Goal: Task Accomplishment & Management: Manage account settings

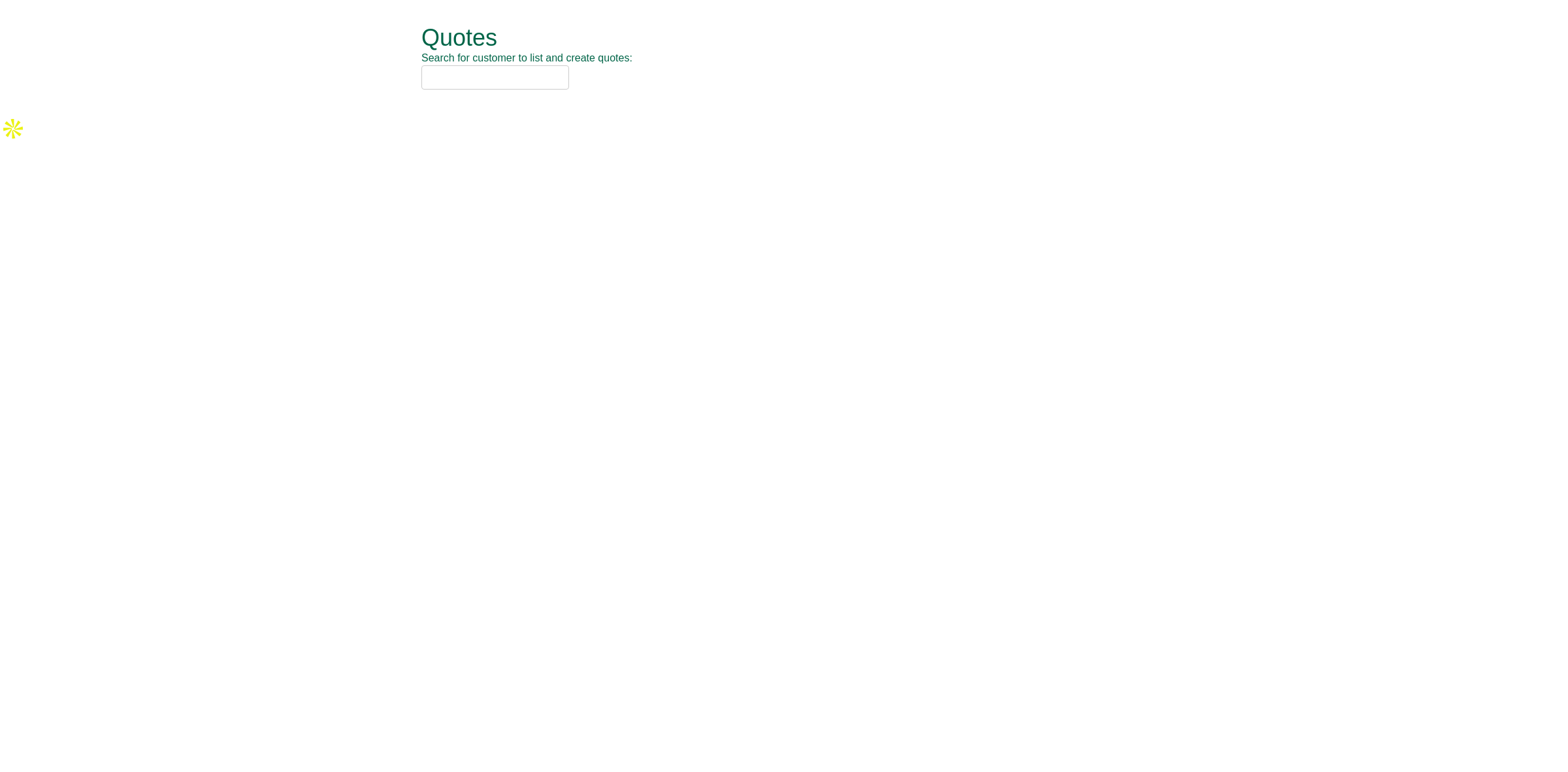
click at [452, 82] on input "text" at bounding box center [495, 77] width 147 height 24
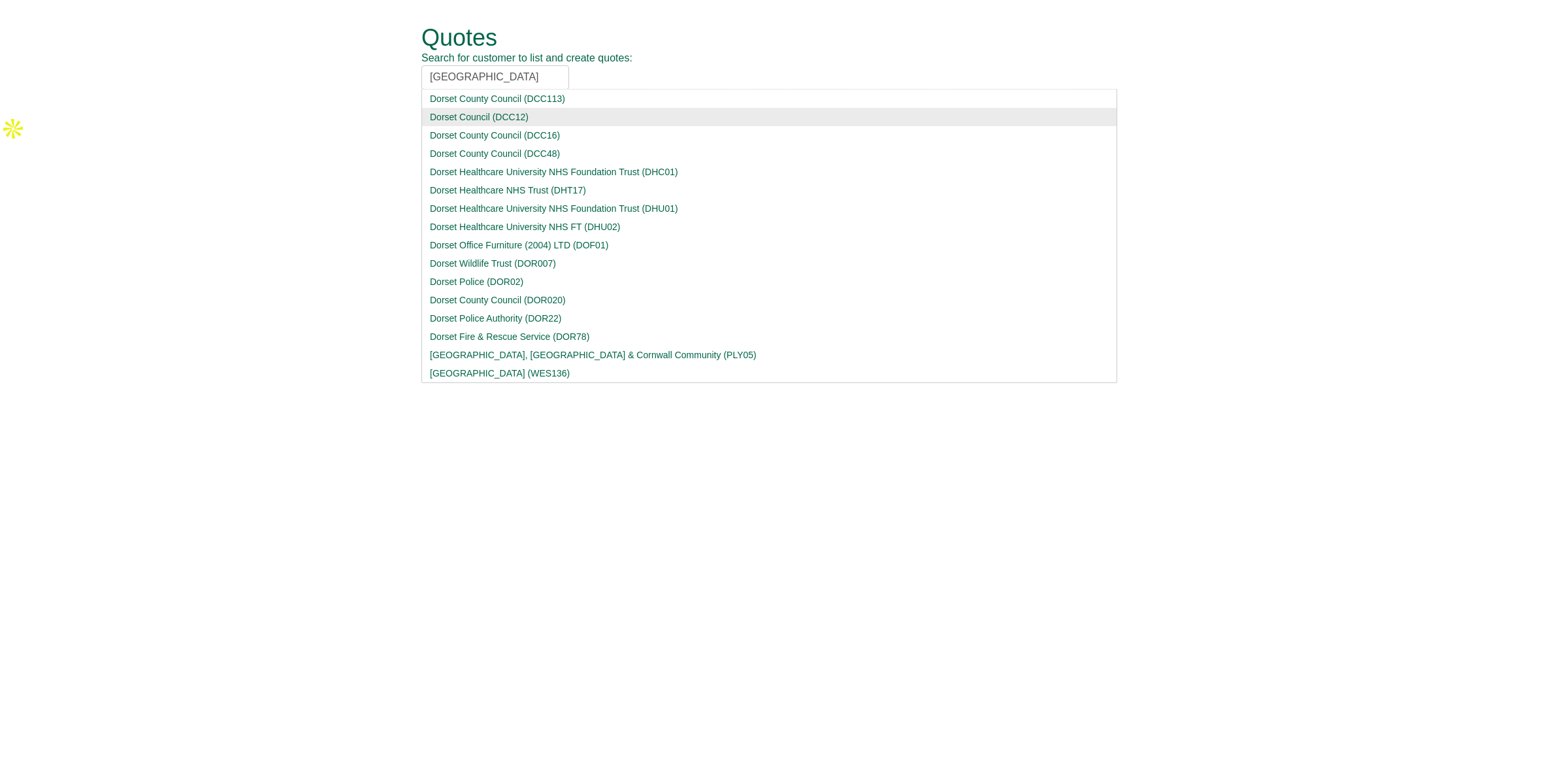
type input "dorset"
click at [504, 121] on div "Dorset Council (DCC12)" at bounding box center [769, 117] width 679 height 13
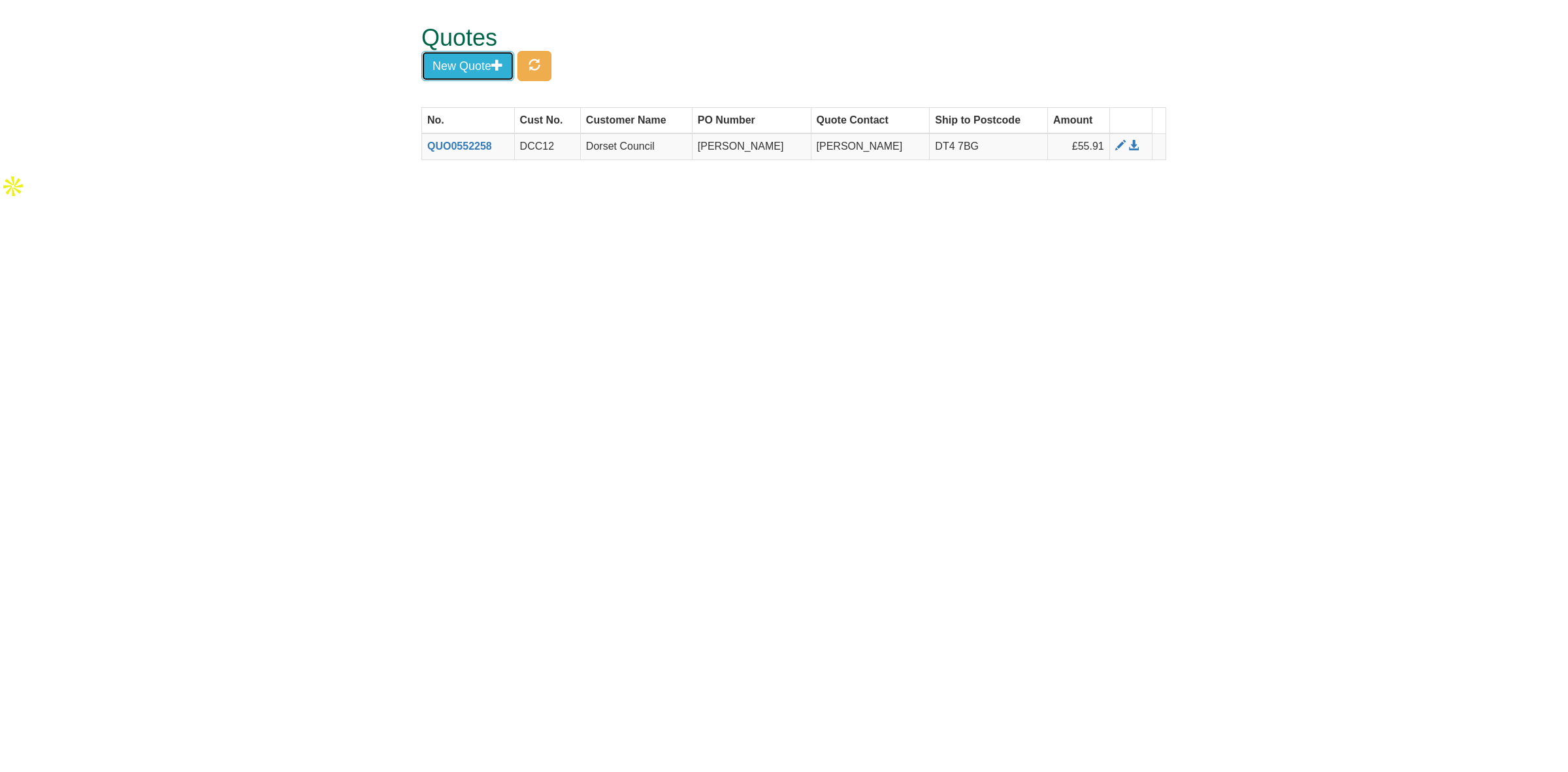
click at [477, 71] on button "New Quote" at bounding box center [467, 66] width 93 height 30
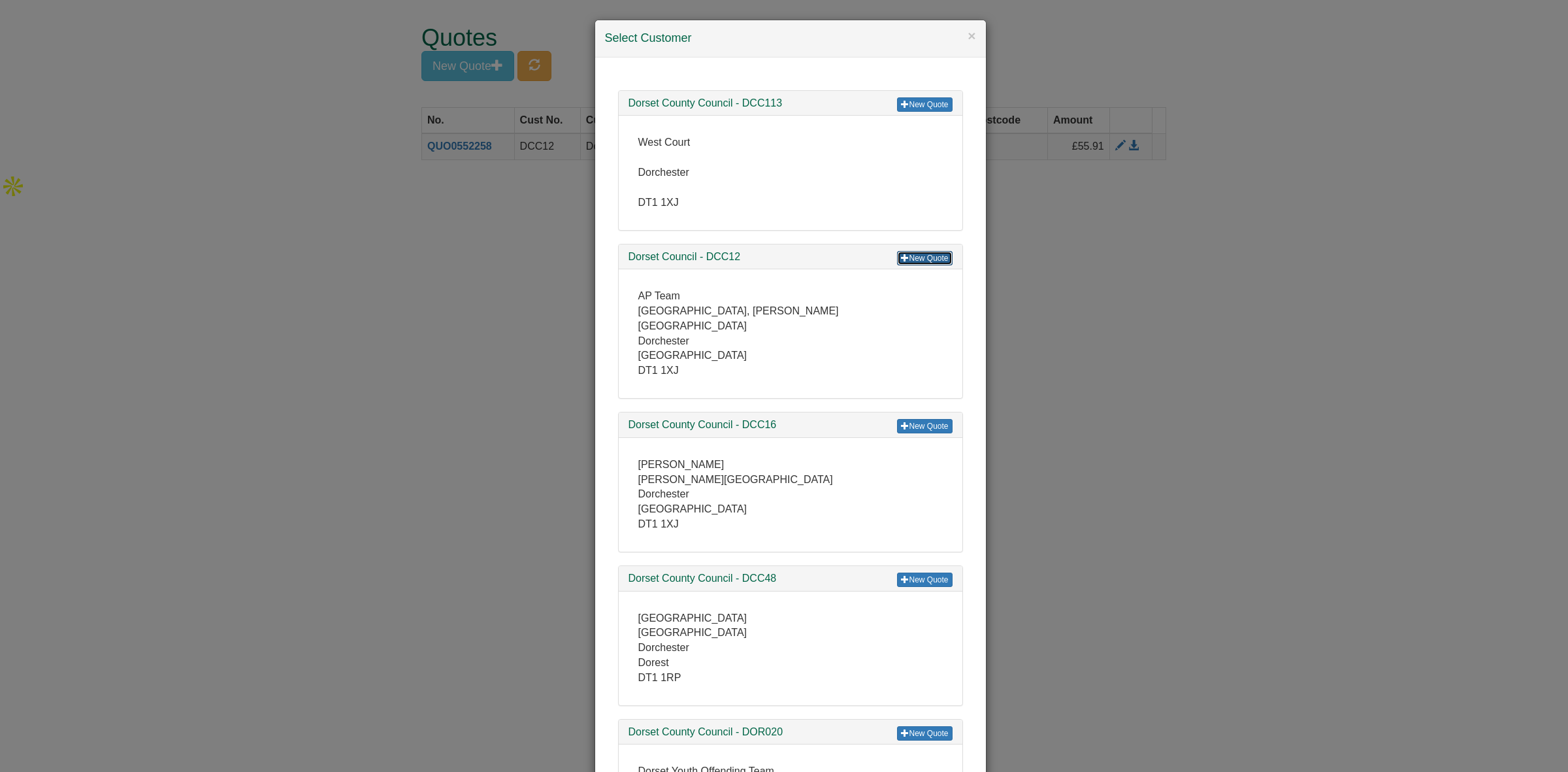
click at [912, 253] on link "New Quote" at bounding box center [924, 258] width 55 height 14
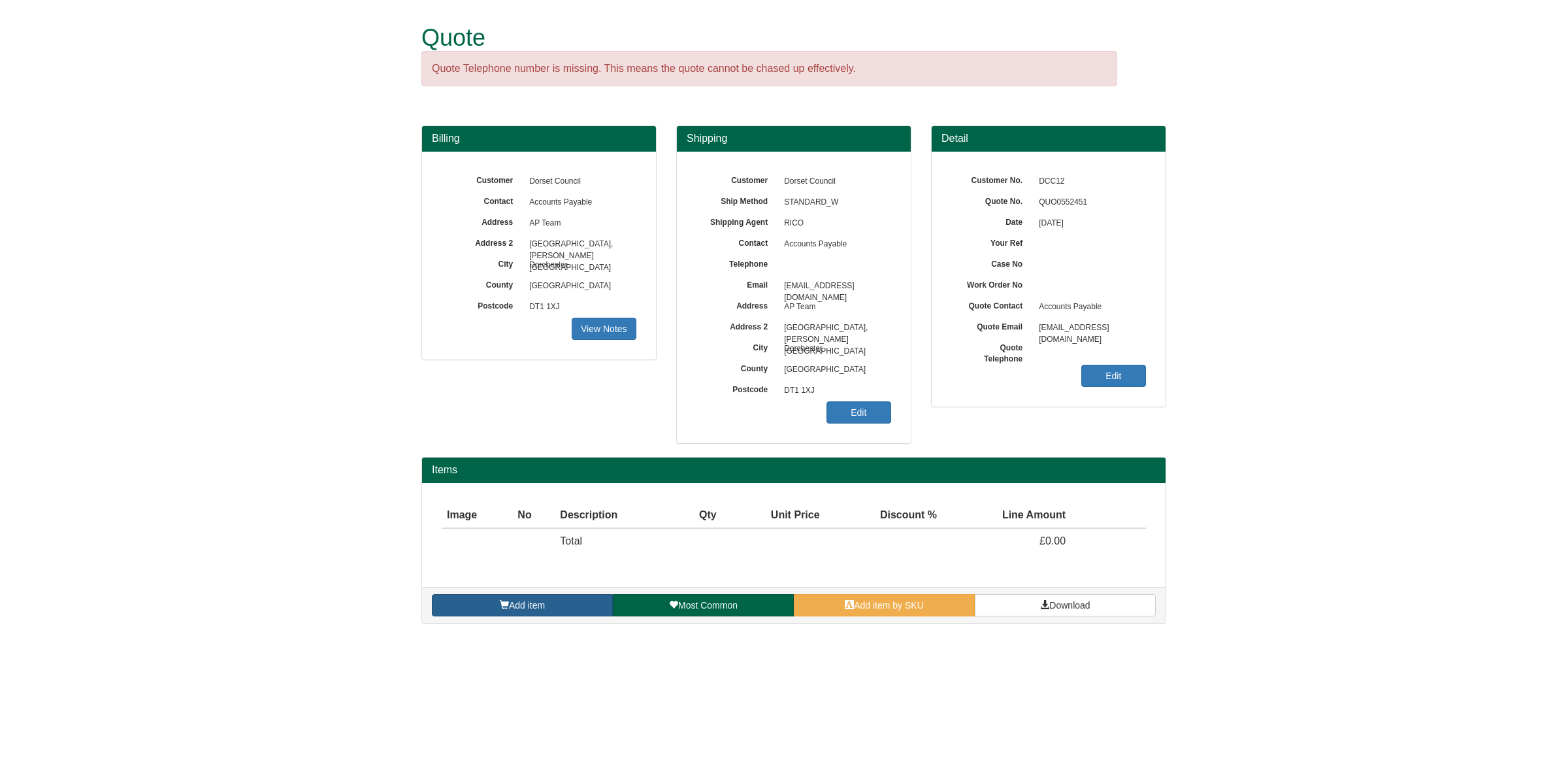
click at [514, 615] on link "Add item" at bounding box center [522, 605] width 181 height 22
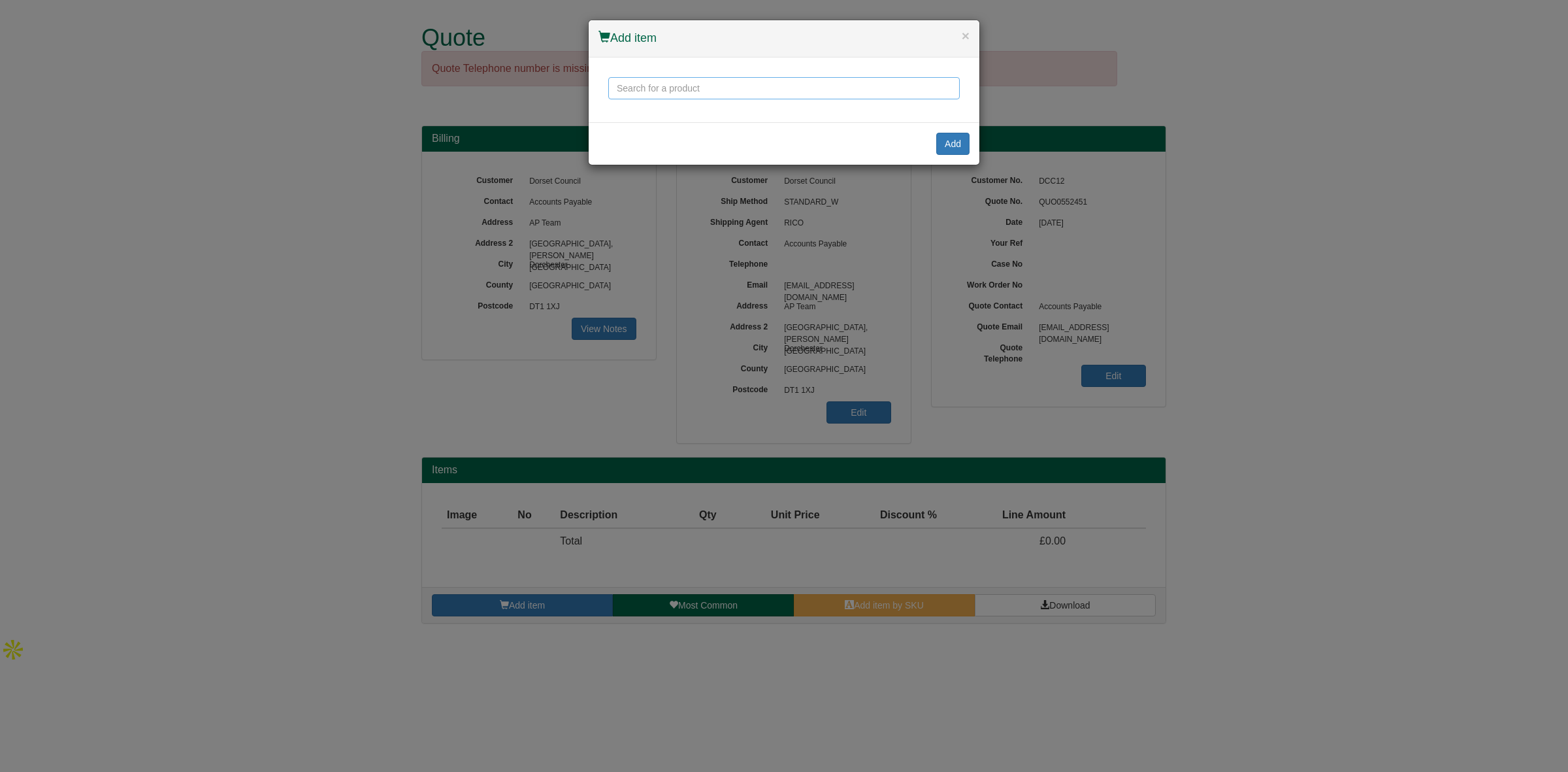
click at [677, 90] on input "text" at bounding box center [783, 88] width 351 height 22
drag, startPoint x: 672, startPoint y: 93, endPoint x: 513, endPoint y: 73, distance: 160.3
click at [514, 73] on div "× Add item plustouch Add" at bounding box center [784, 386] width 1568 height 772
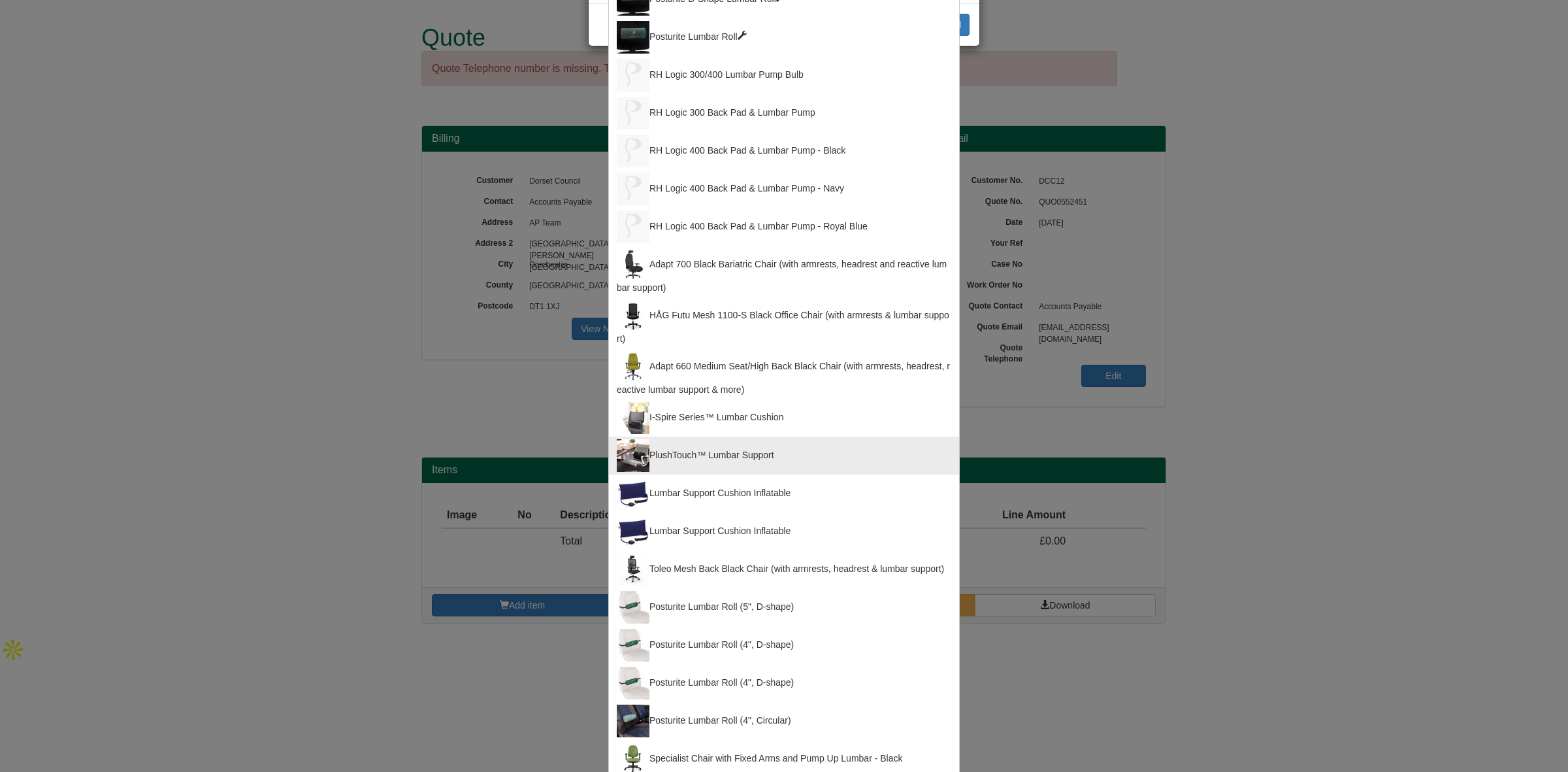
scroll to position [132, 0]
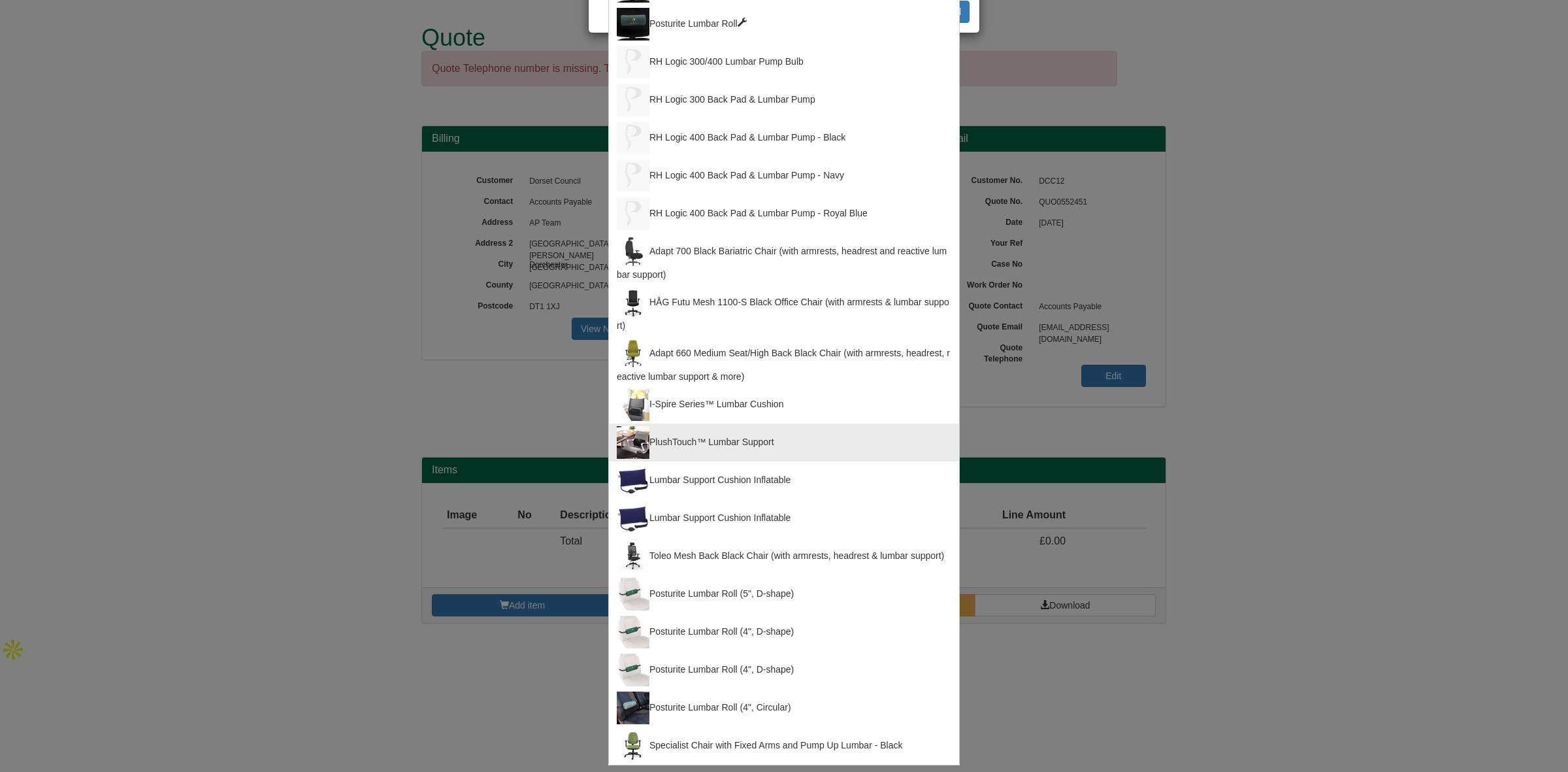
click at [738, 439] on div "PlushTouch™ Lumbar Support" at bounding box center [784, 442] width 334 height 33
type input "PlushTouch™ Lumbar Support"
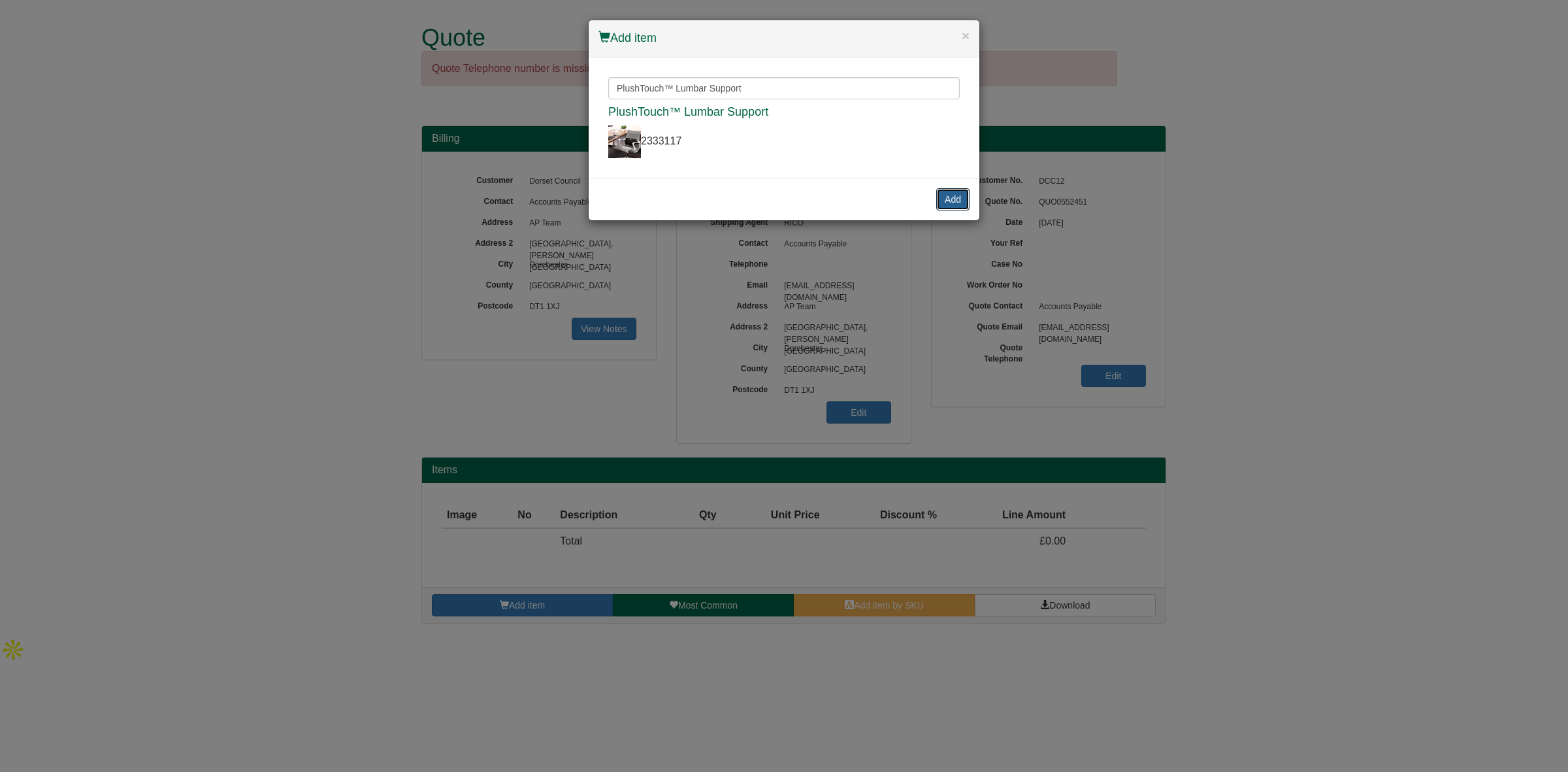
click at [955, 197] on button "Add" at bounding box center [952, 199] width 33 height 22
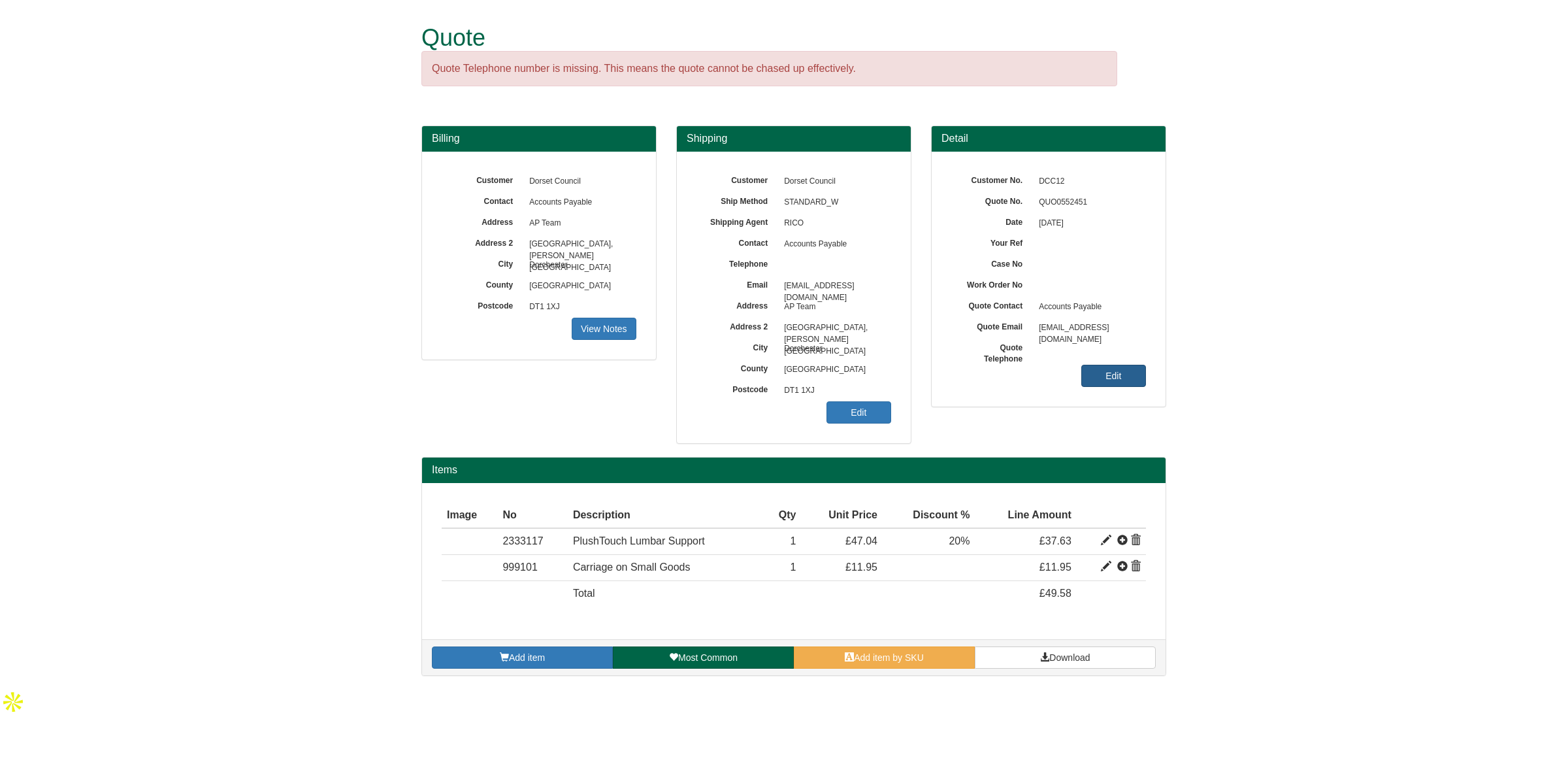
click at [1105, 379] on link "Edit" at bounding box center [1113, 376] width 65 height 22
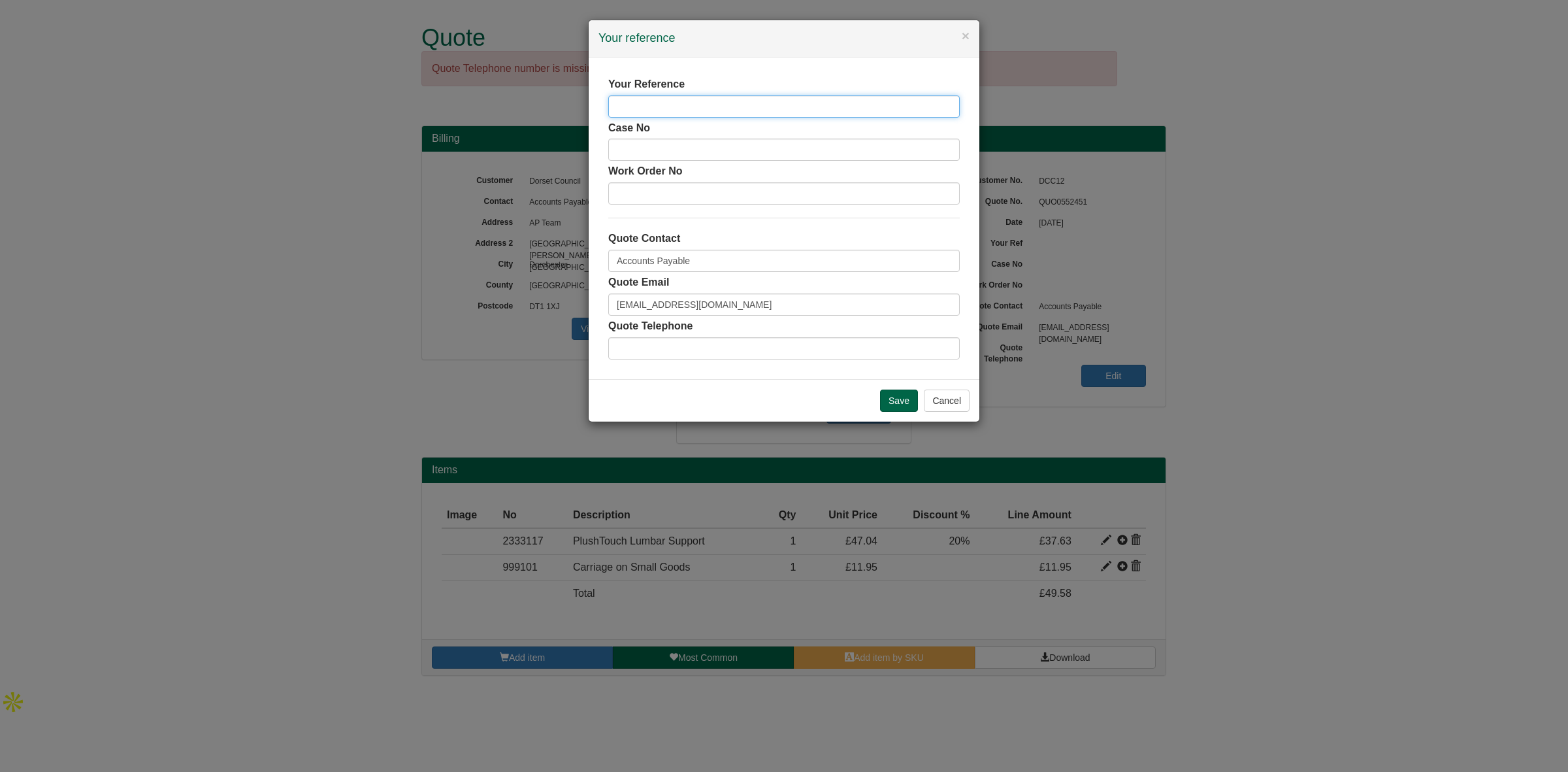
click at [639, 106] on input "text" at bounding box center [783, 106] width 351 height 22
type input "[PERSON_NAME]"
drag, startPoint x: 542, startPoint y: 249, endPoint x: 412, endPoint y: 229, distance: 131.5
click at [412, 229] on div "× Your reference Your Reference Katie Warr Case No Work Order No Quote Contact …" at bounding box center [784, 386] width 1568 height 772
type input "[PERSON_NAME]"
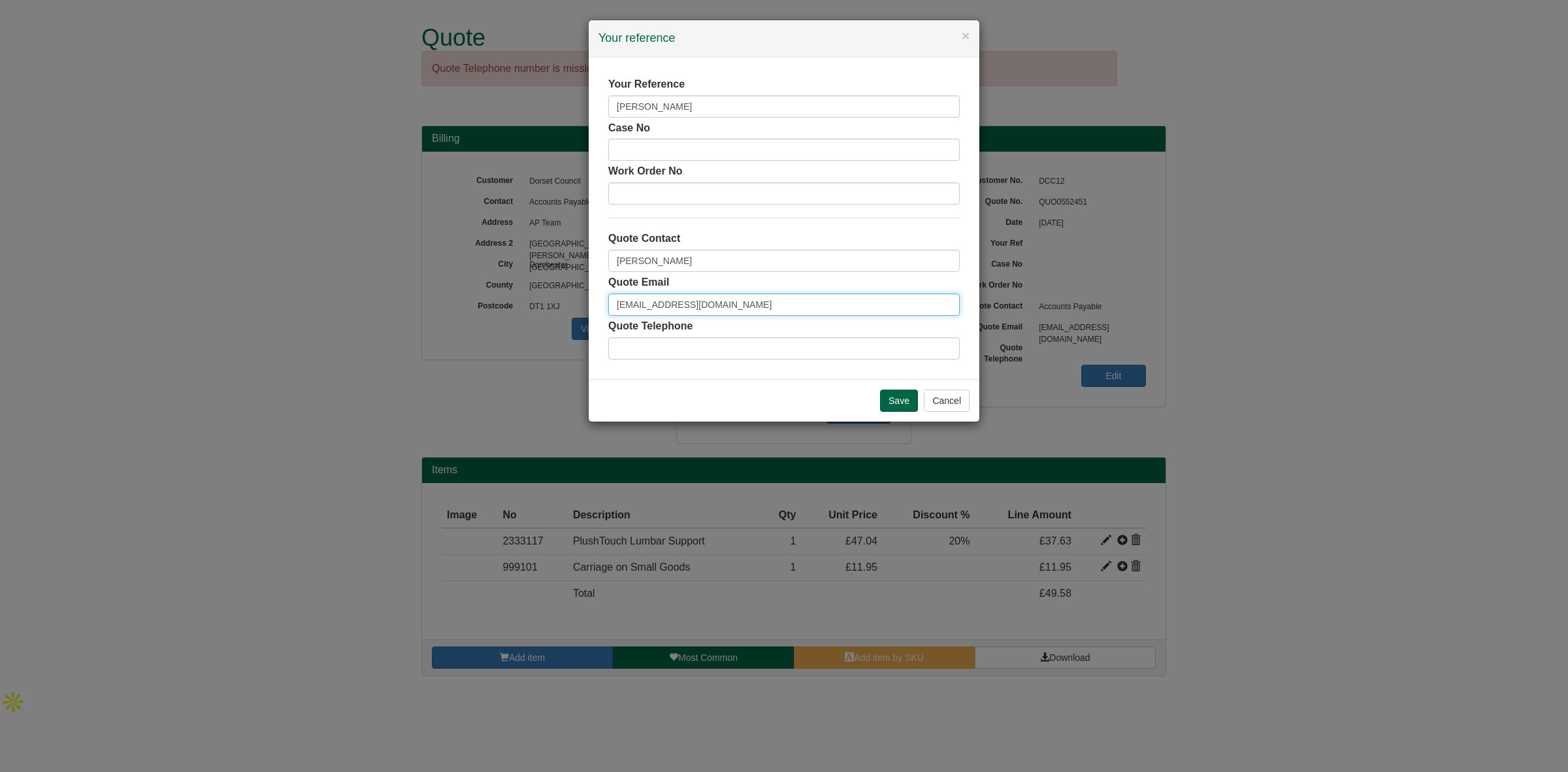
drag, startPoint x: 759, startPoint y: 306, endPoint x: 329, endPoint y: 296, distance: 430.1
click at [330, 296] on div "× Your reference Your Reference Katie Warr Case No Work Order No Quote Contact …" at bounding box center [784, 386] width 1568 height 772
click at [906, 405] on input "Save" at bounding box center [899, 400] width 38 height 22
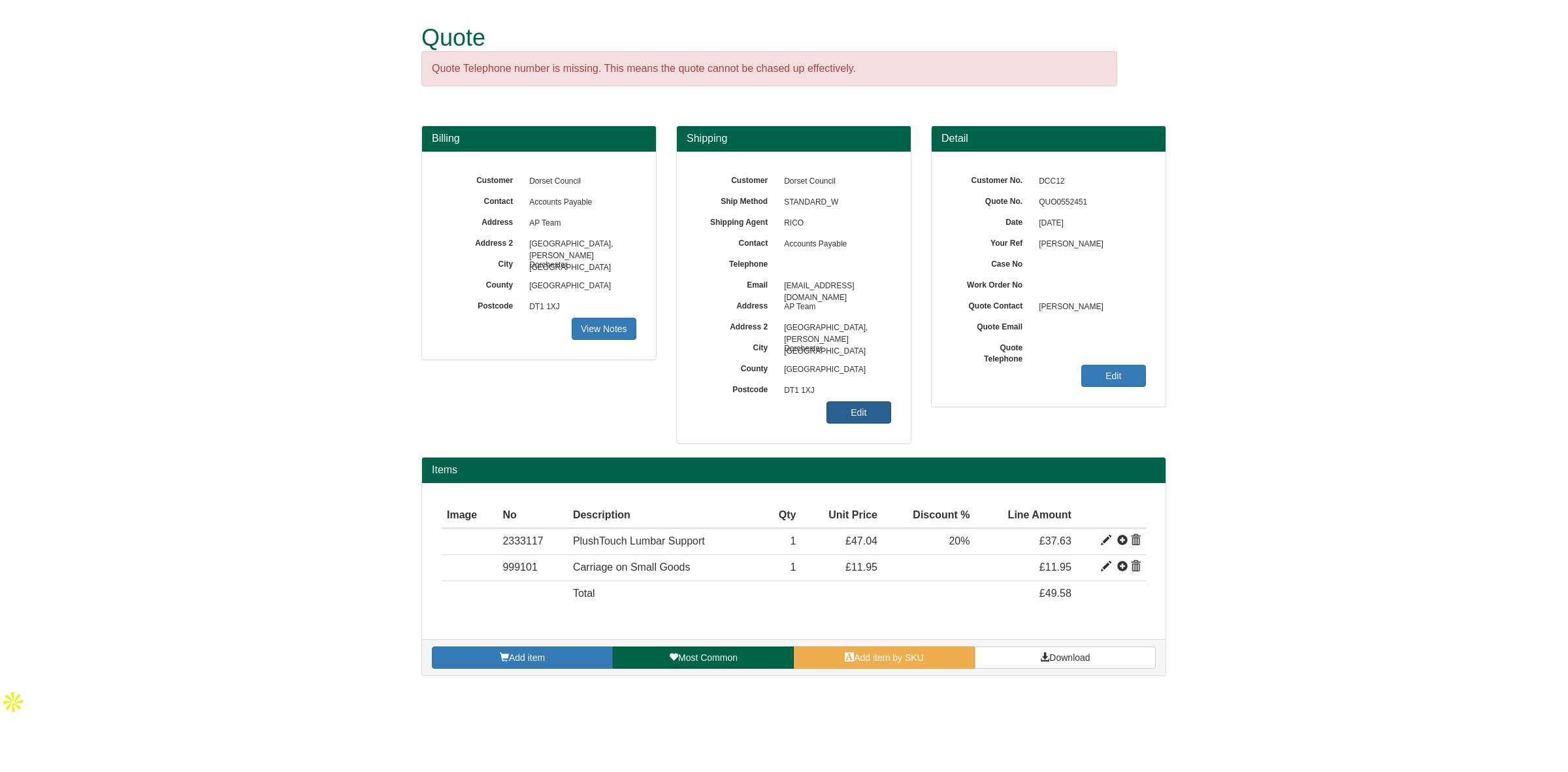
click at [862, 419] on link "Edit" at bounding box center [858, 412] width 65 height 22
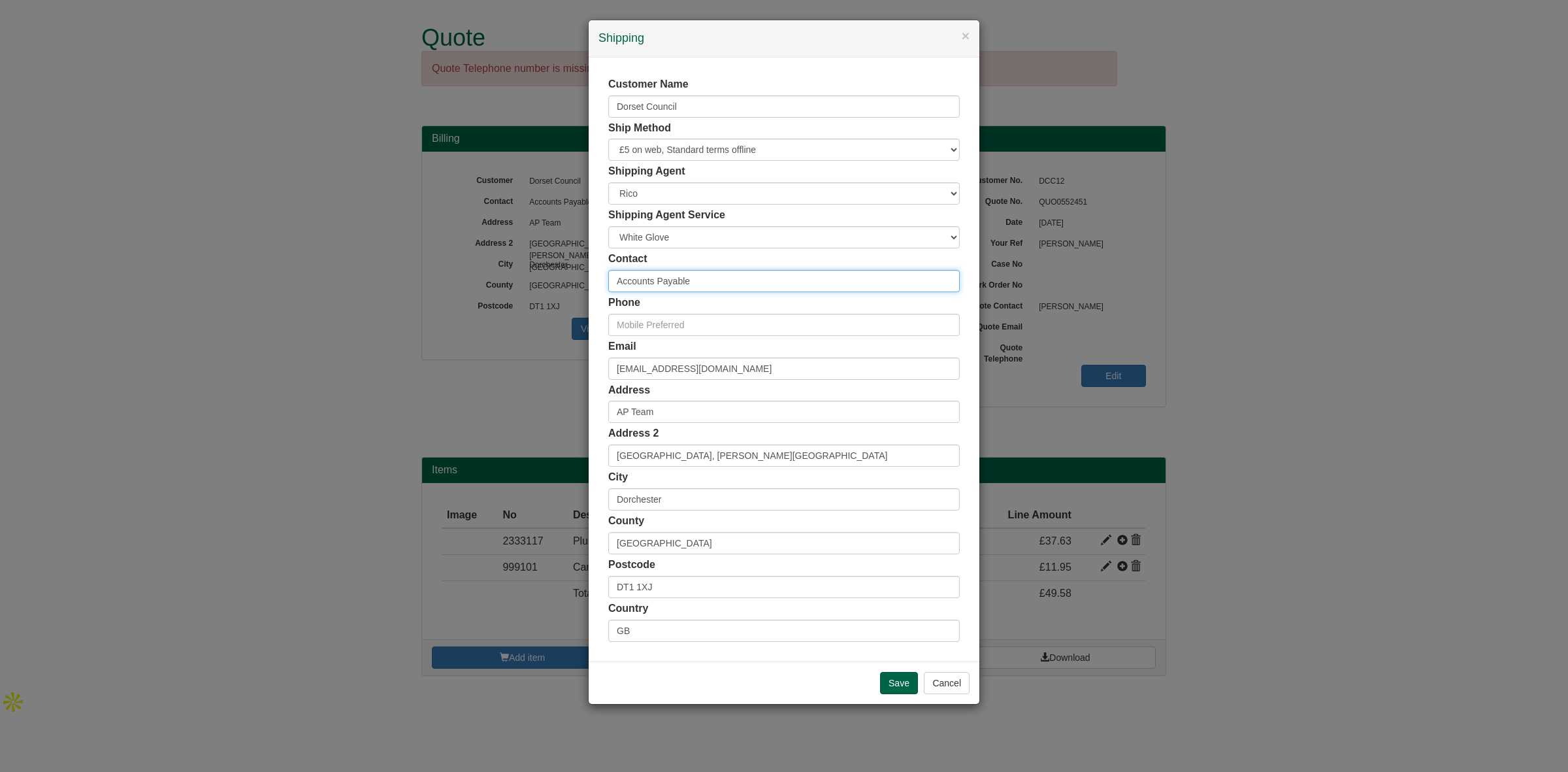
drag, startPoint x: 724, startPoint y: 273, endPoint x: 484, endPoint y: 277, distance: 240.0
click at [484, 277] on div "× Shipping Customer Name Dorset Council Ship Method Free of Charge £5 Flat Rate…" at bounding box center [784, 386] width 1568 height 772
type input "[PERSON_NAME]"
click at [667, 315] on input "text" at bounding box center [783, 325] width 351 height 22
paste input "01202 868280"
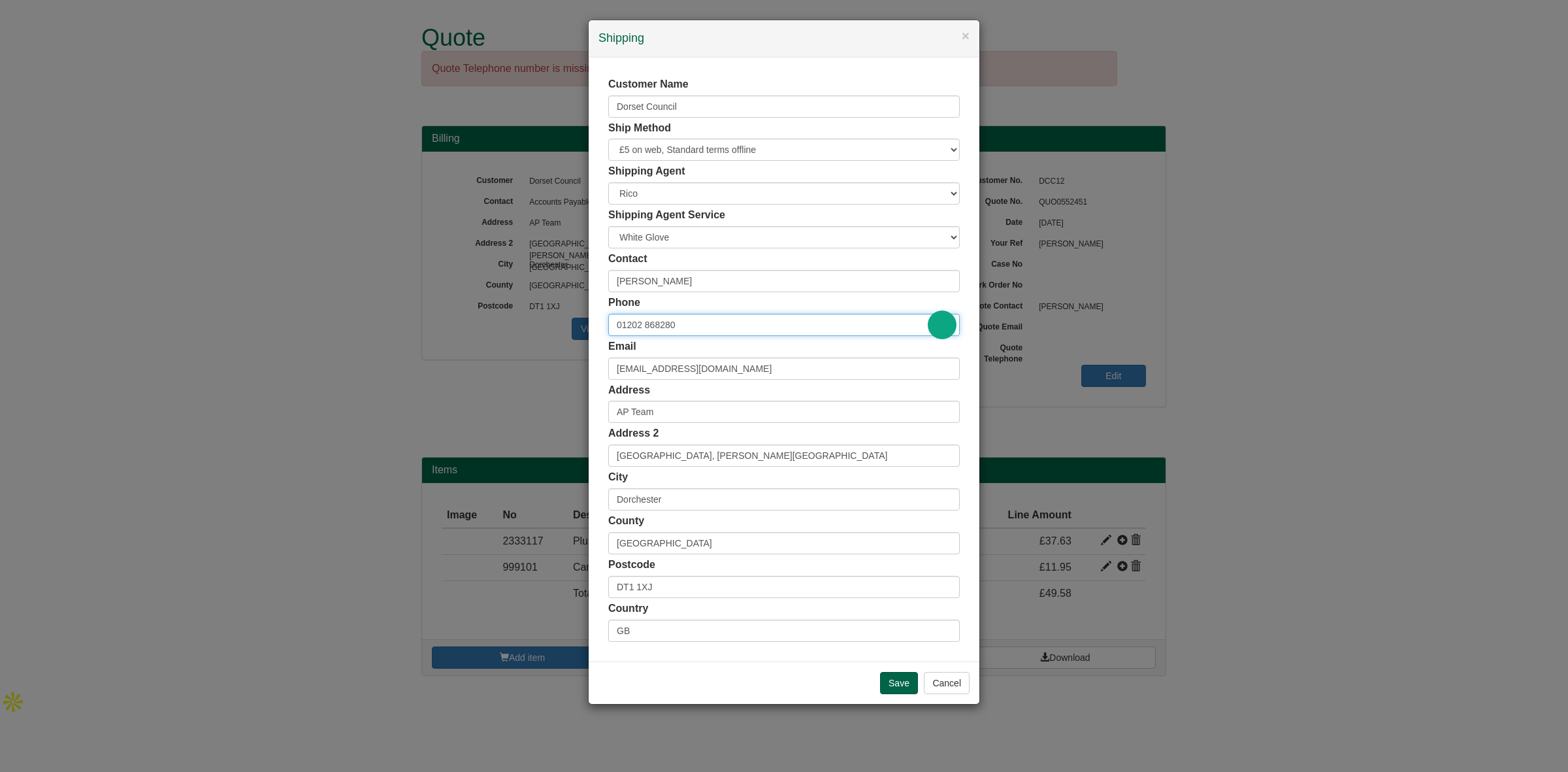
type input "01202 868280"
drag, startPoint x: 676, startPoint y: 576, endPoint x: 571, endPoint y: 587, distance: 105.6
click at [571, 587] on div "× Shipping Customer Name Dorset Council Ship Method Free of Charge £5 Flat Rate…" at bounding box center [784, 386] width 1568 height 772
paste input "BH22 9JY"
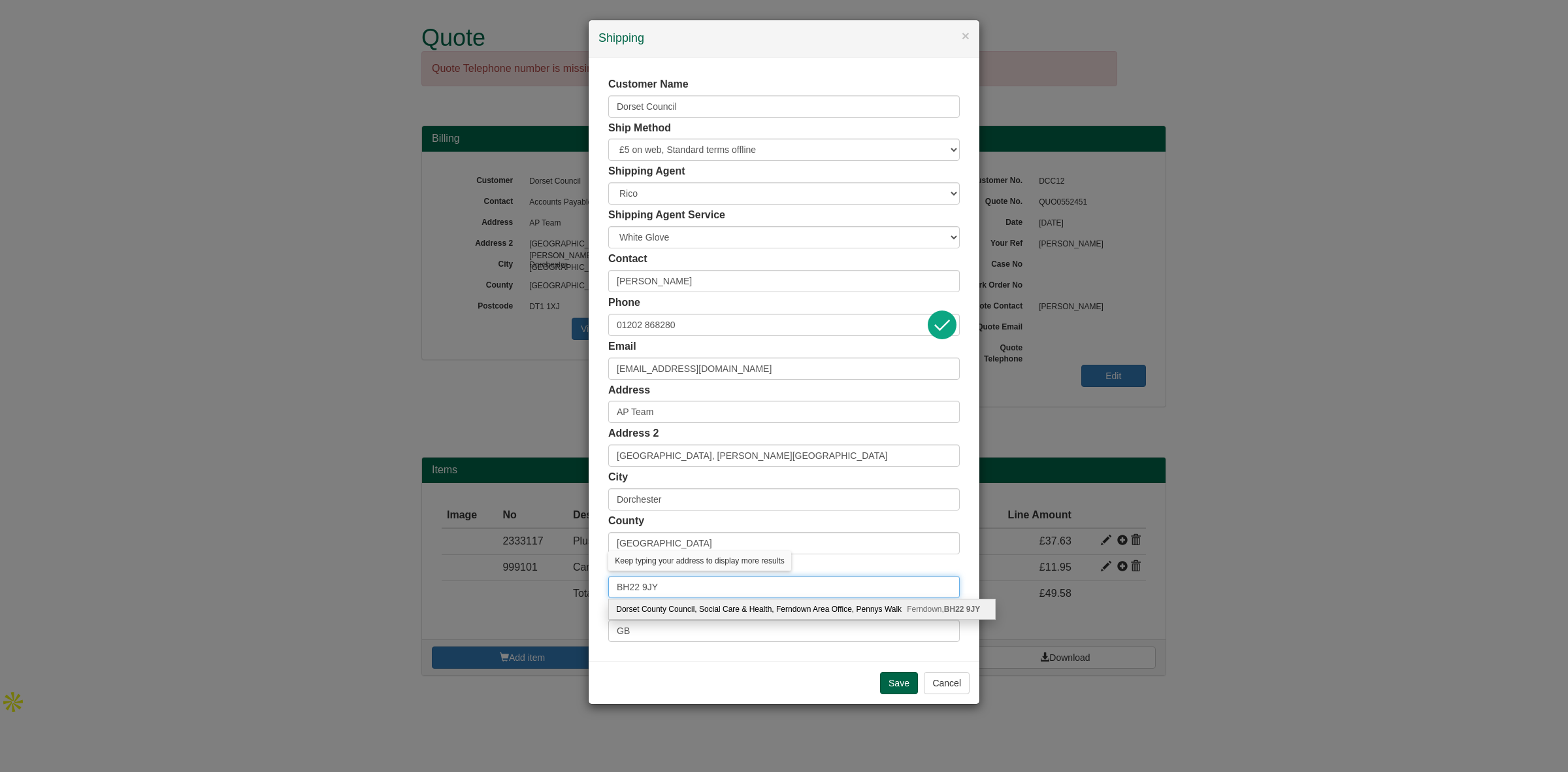
type input "BH22 9JY"
click at [671, 608] on div "Dorset County Council, Social Care & Health, Ferndown Area Office, Pennys Walk …" at bounding box center [802, 609] width 386 height 20
type input "Dorset County Council"
type input "Ferndown Area Office, Pennys Walk"
type input "Ferndown"
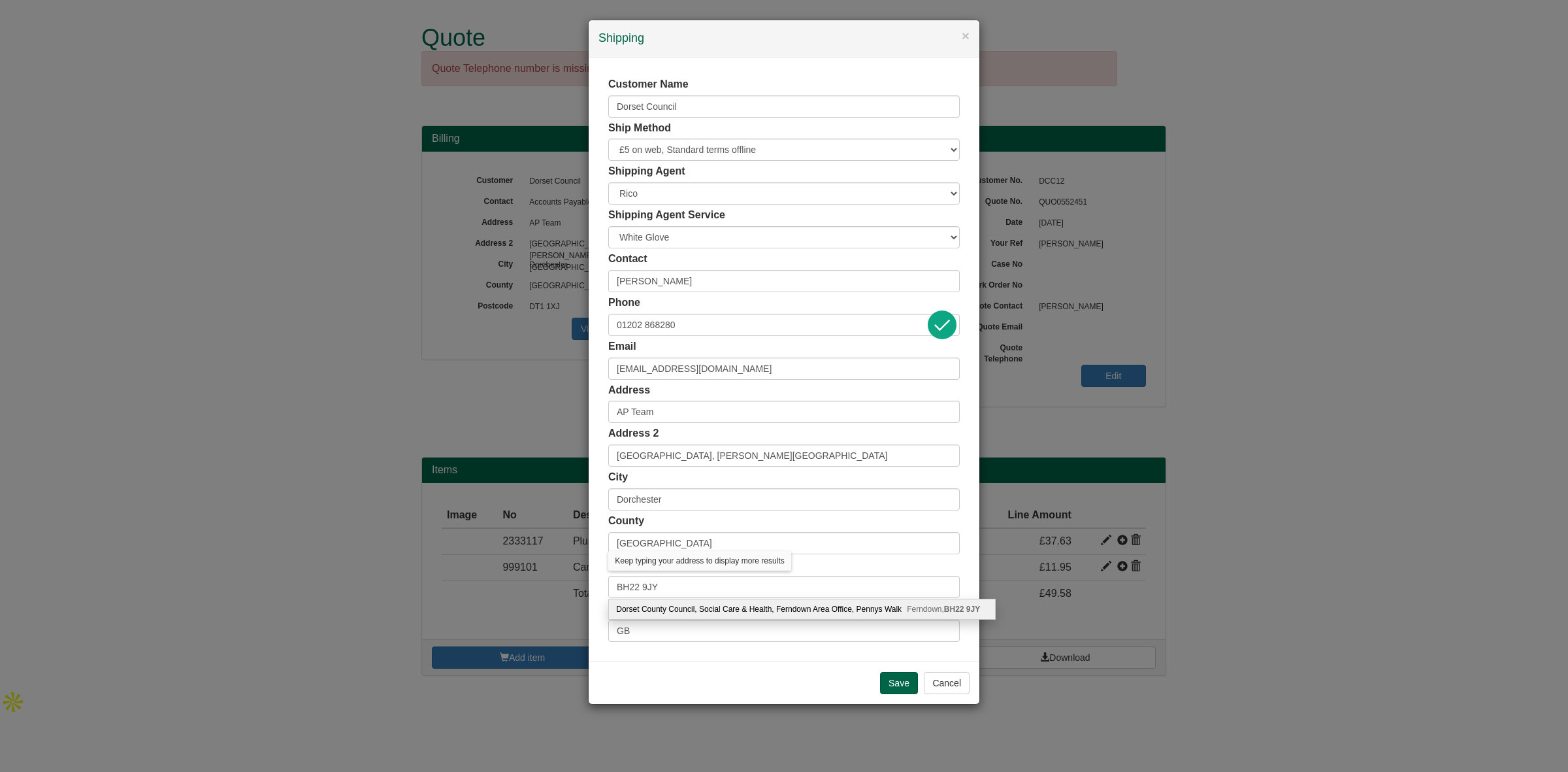
type input "BH22 9JY"
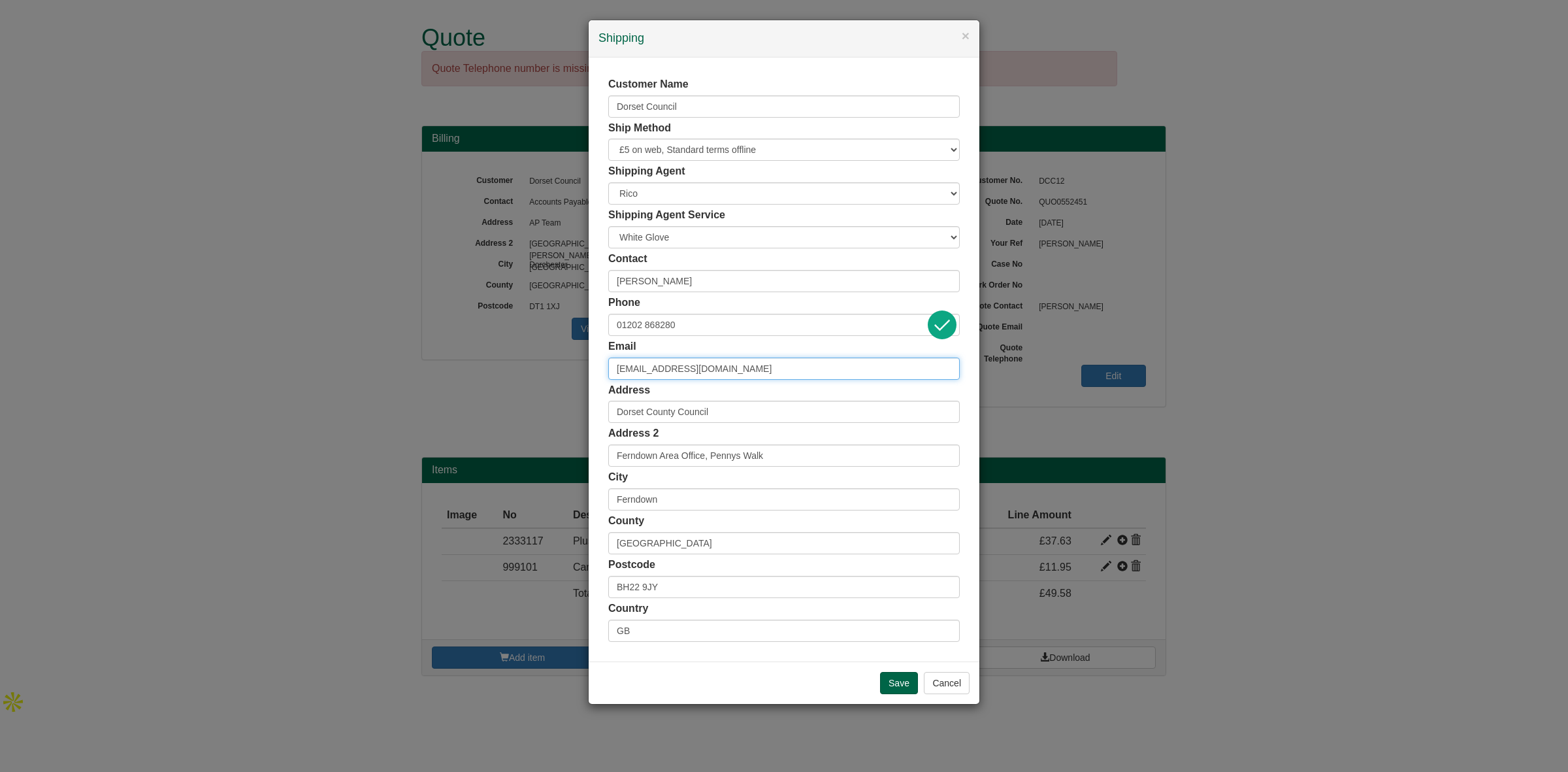
drag, startPoint x: 750, startPoint y: 361, endPoint x: 563, endPoint y: 376, distance: 187.6
click at [563, 376] on div "× Shipping Customer Name Dorset Council Ship Method Free of Charge £5 Flat Rate…" at bounding box center [784, 386] width 1568 height 772
paste input "Katie.Warr"
type input "Katie.Warr@dorsetcouncil.gov.uk"
click at [908, 684] on input "Save" at bounding box center [899, 683] width 38 height 22
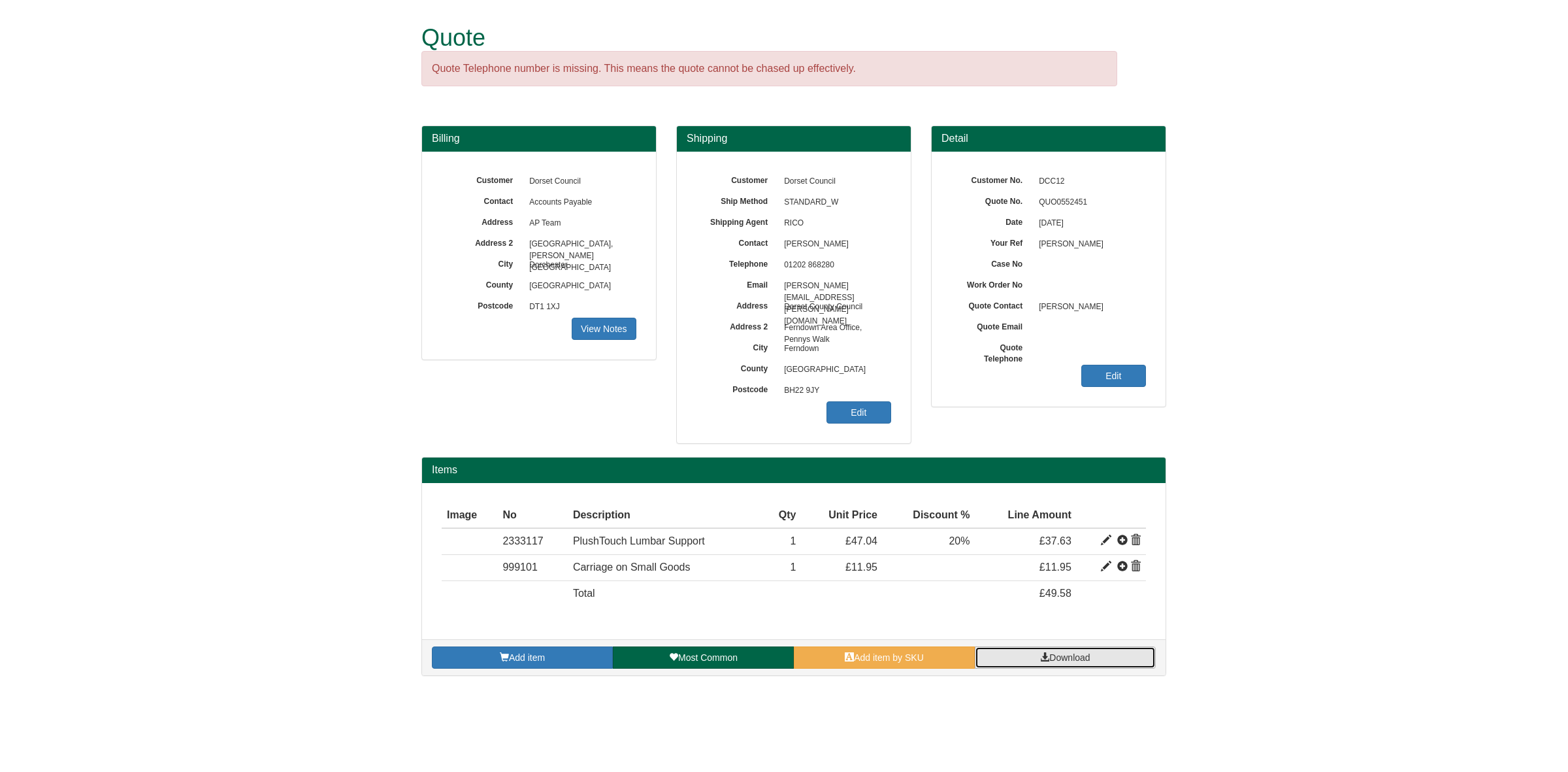
click at [1044, 661] on span at bounding box center [1044, 656] width 9 height 9
